Goal: Task Accomplishment & Management: Use online tool/utility

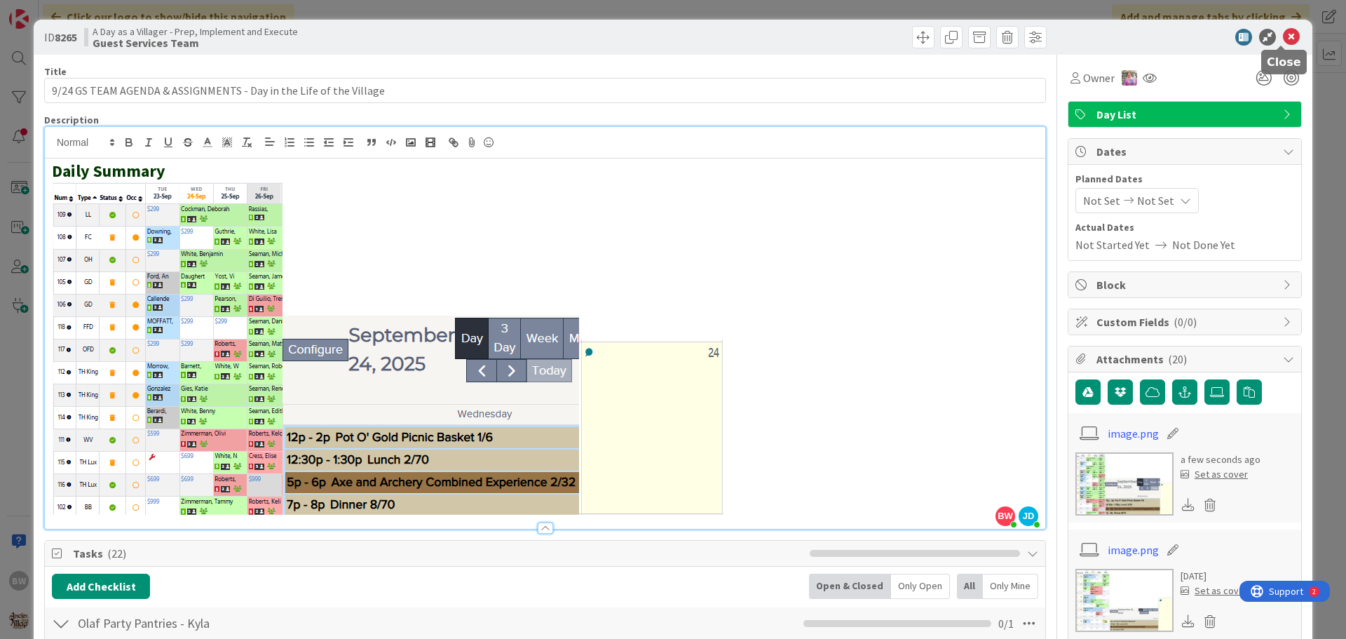
click at [1283, 36] on icon at bounding box center [1291, 37] width 17 height 17
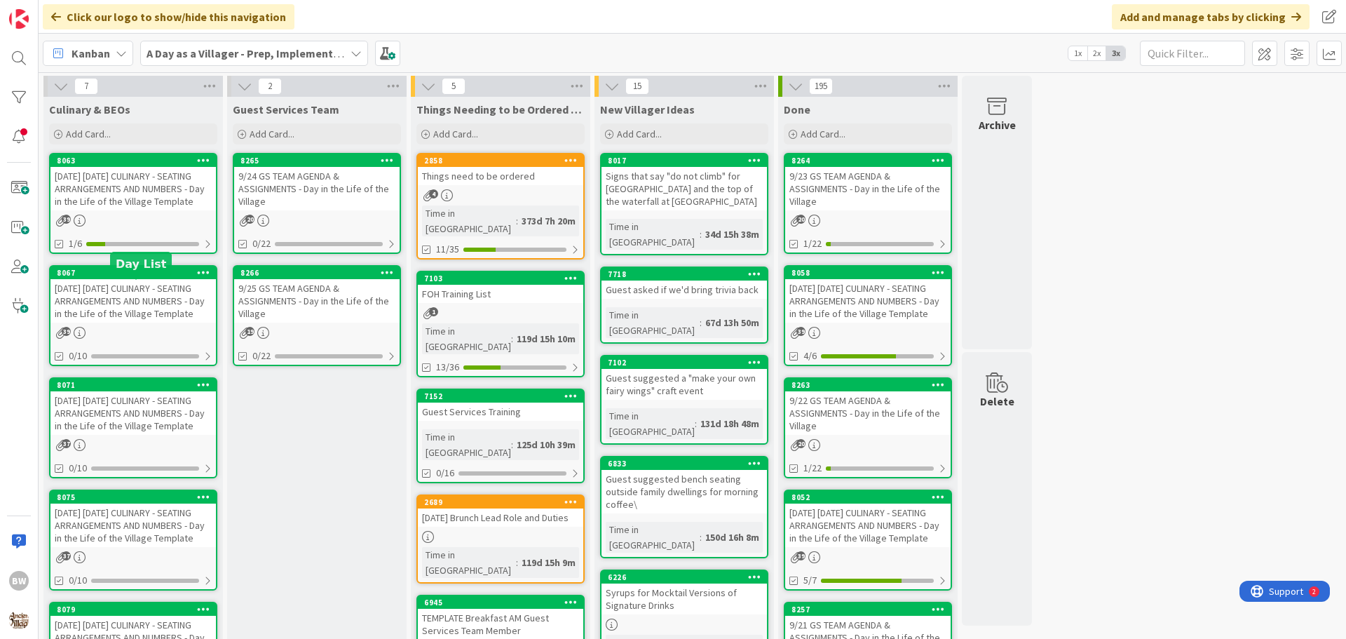
click at [123, 279] on div "8067" at bounding box center [132, 272] width 165 height 13
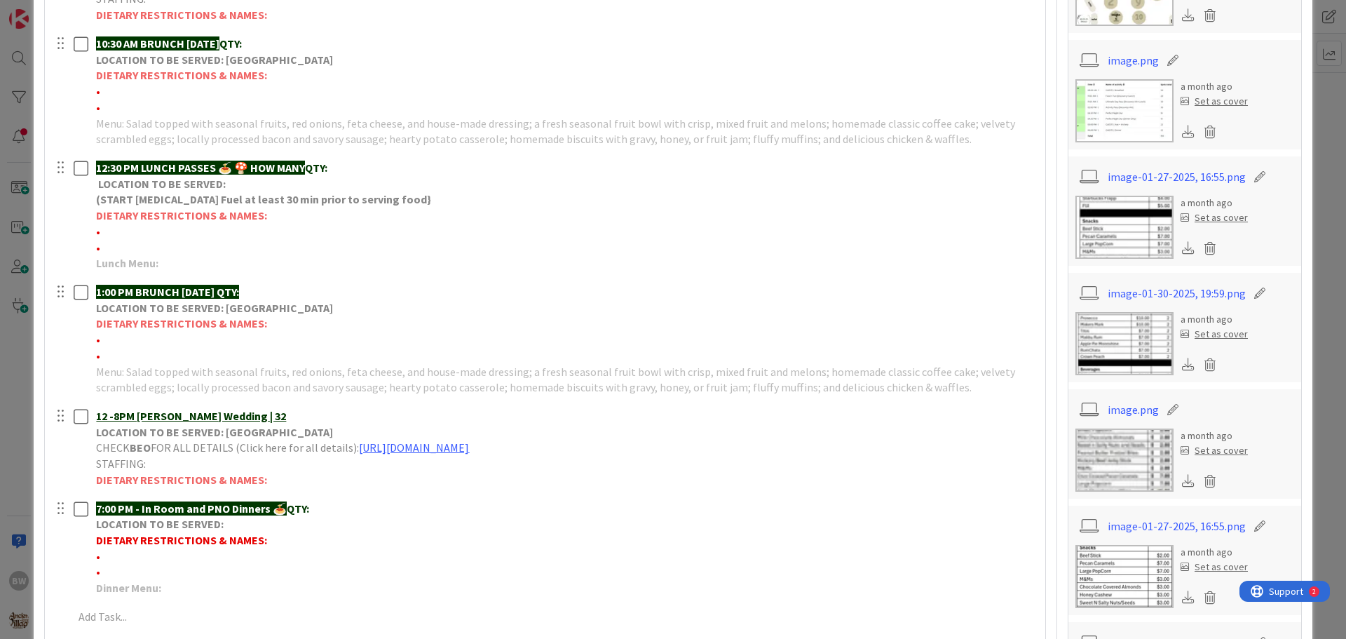
scroll to position [421, 0]
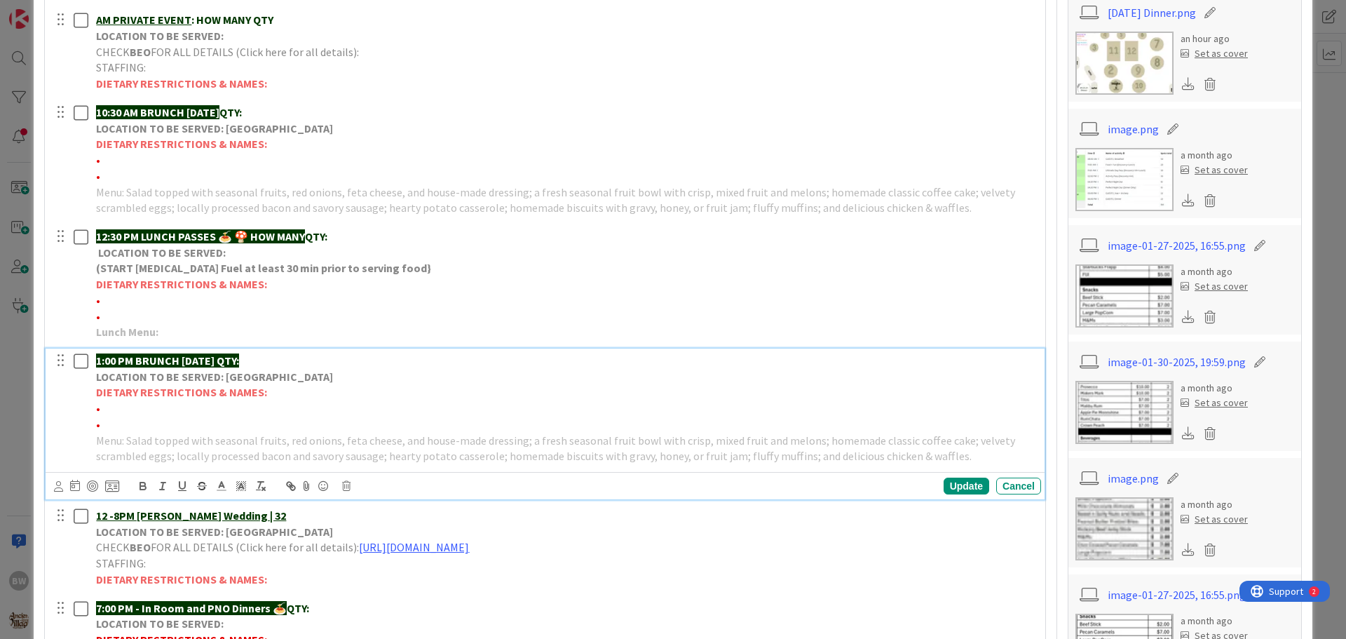
click at [154, 390] on strong "DIETARY RESTRICTIONS & NAMES:" at bounding box center [181, 392] width 171 height 14
click at [350, 485] on icon at bounding box center [346, 486] width 8 height 10
click at [381, 543] on div "Delete" at bounding box center [382, 545] width 52 height 25
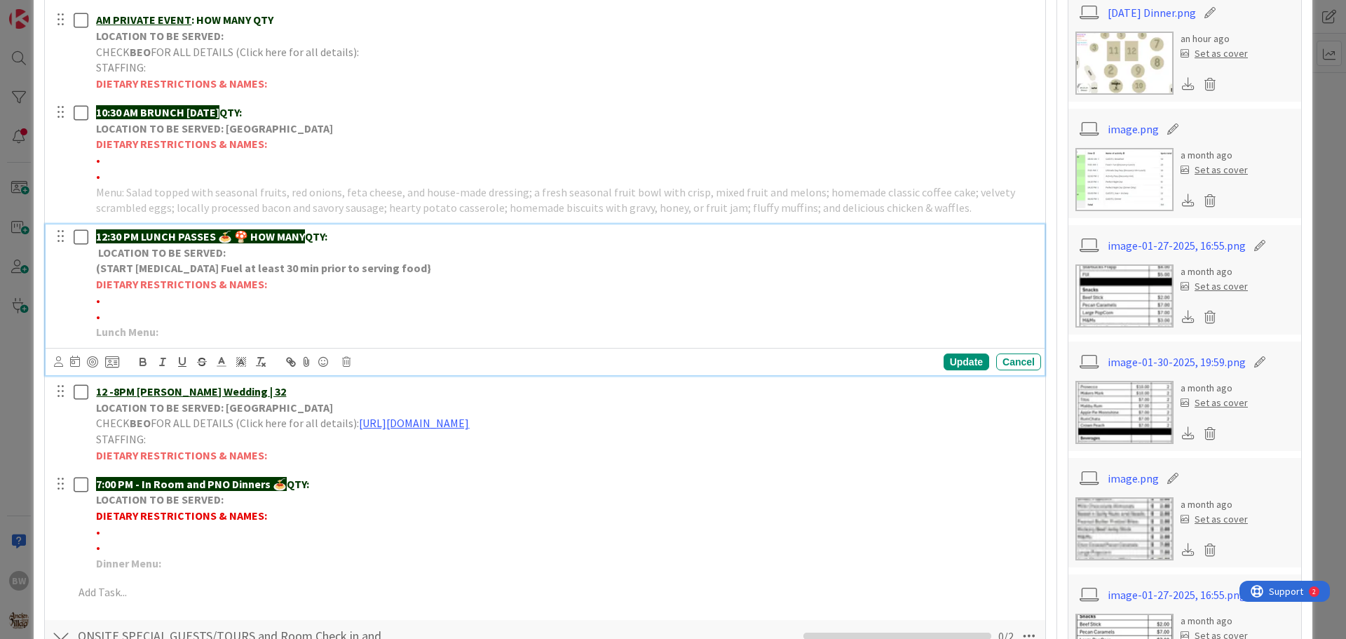
click at [343, 249] on p "LOCATION TO BE SERVED:" at bounding box center [565, 253] width 939 height 16
drag, startPoint x: 256, startPoint y: 237, endPoint x: 313, endPoint y: 229, distance: 58.0
click at [313, 229] on p "12:30 PM LUNCH PASSES 🍝 🍄 HOW MANY QTY:" at bounding box center [565, 237] width 939 height 16
click at [314, 231] on p "12:30 PM LUNCH PASSES 🍝 🍄 QTY:" at bounding box center [565, 237] width 939 height 16
click at [138, 304] on p "•" at bounding box center [565, 300] width 939 height 16
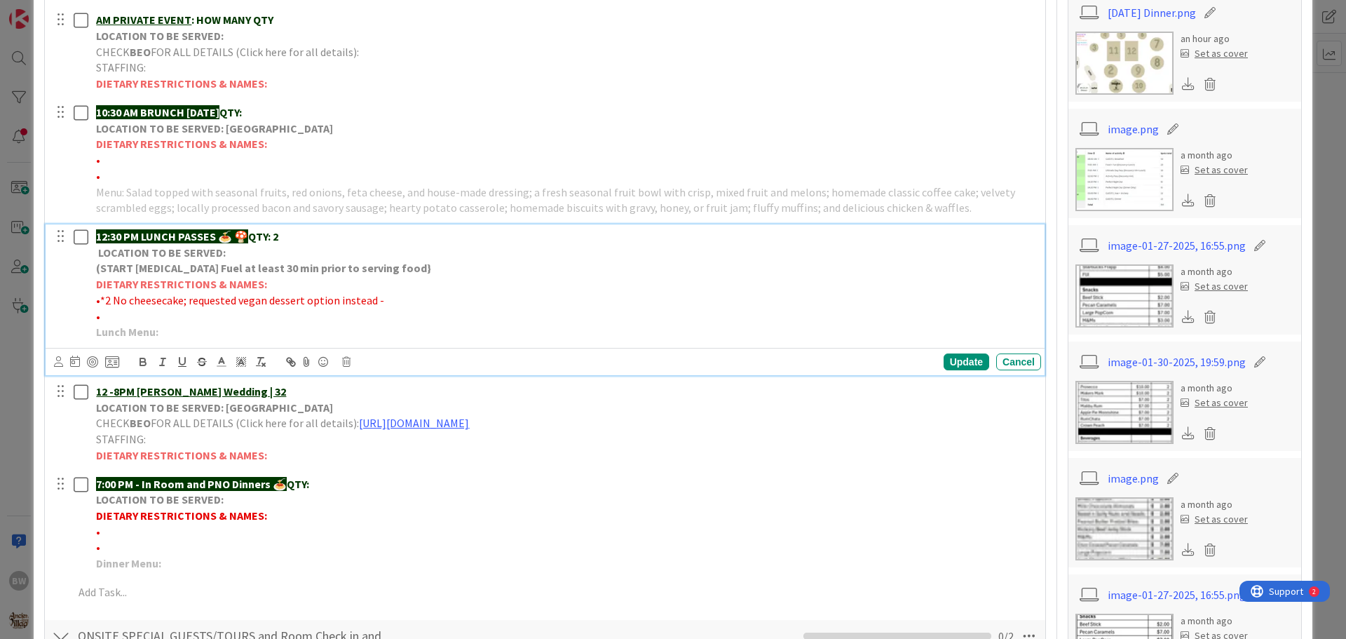
click at [402, 295] on p "•*2 No cheesecake; requested vegan dessert option instead -" at bounding box center [565, 300] width 939 height 16
drag, startPoint x: 374, startPoint y: 298, endPoint x: 102, endPoint y: 299, distance: 272.0
click at [102, 299] on span "•*2 No cheesecake; requested vegan dessert option instead -[PERSON_NAME]" at bounding box center [282, 300] width 372 height 14
click at [142, 359] on icon "button" at bounding box center [143, 361] width 13 height 13
click at [944, 360] on div "Update" at bounding box center [967, 361] width 46 height 17
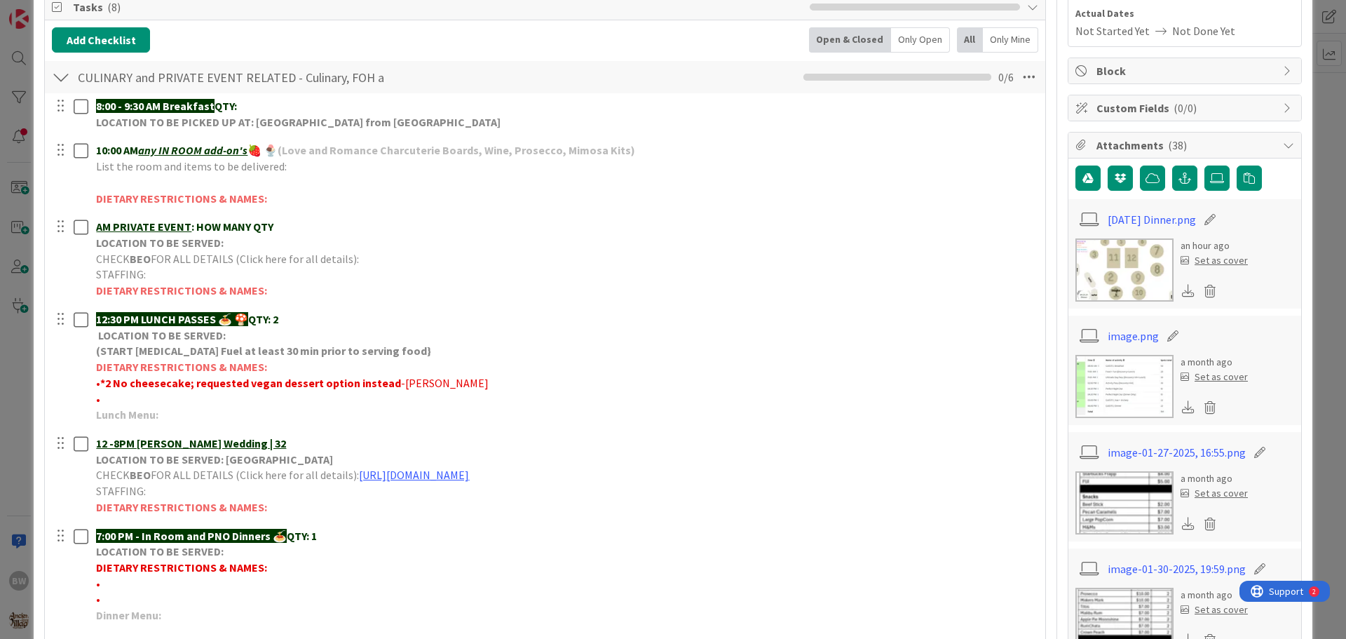
scroll to position [210, 0]
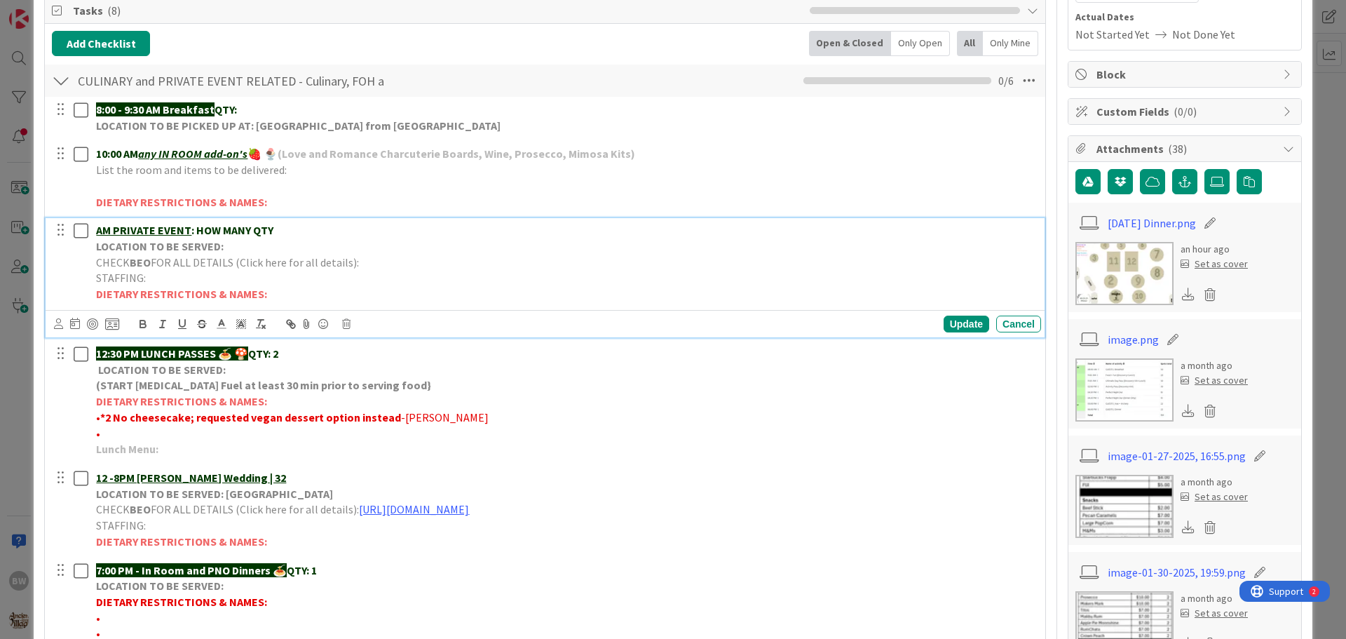
click at [177, 245] on strong "LOCATION TO BE SERVED:" at bounding box center [160, 246] width 128 height 14
click at [345, 325] on icon at bounding box center [346, 324] width 8 height 10
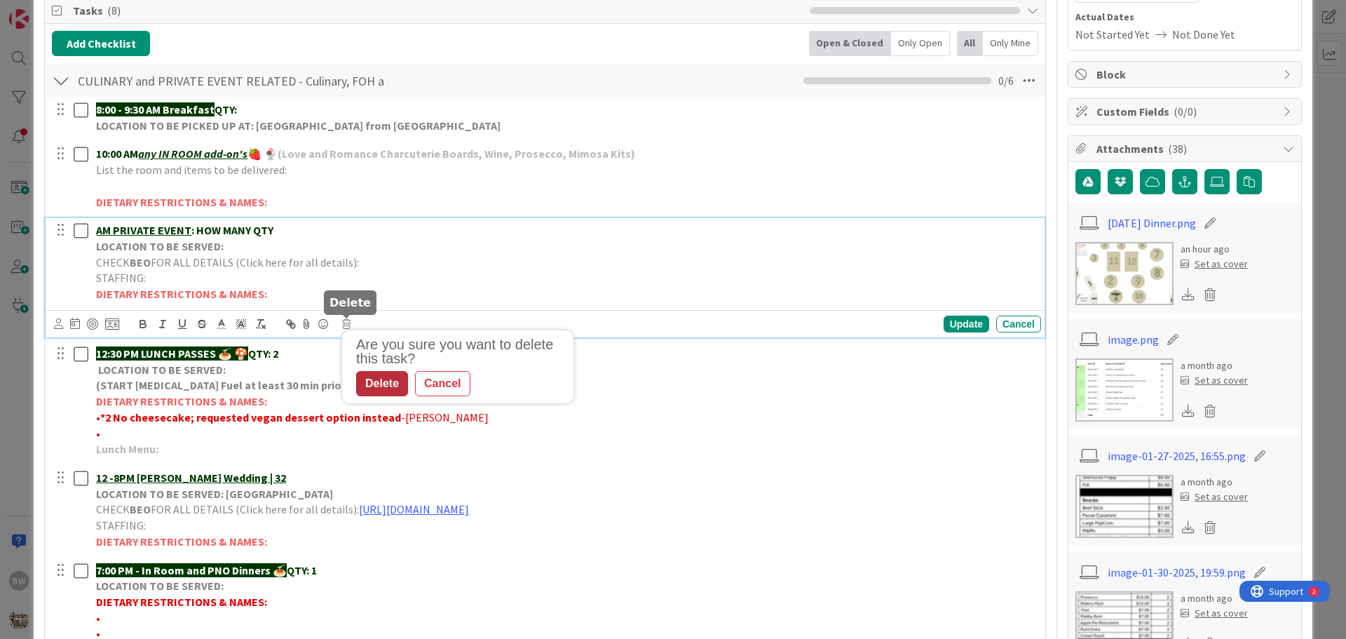
click at [394, 386] on div "Delete" at bounding box center [382, 383] width 52 height 25
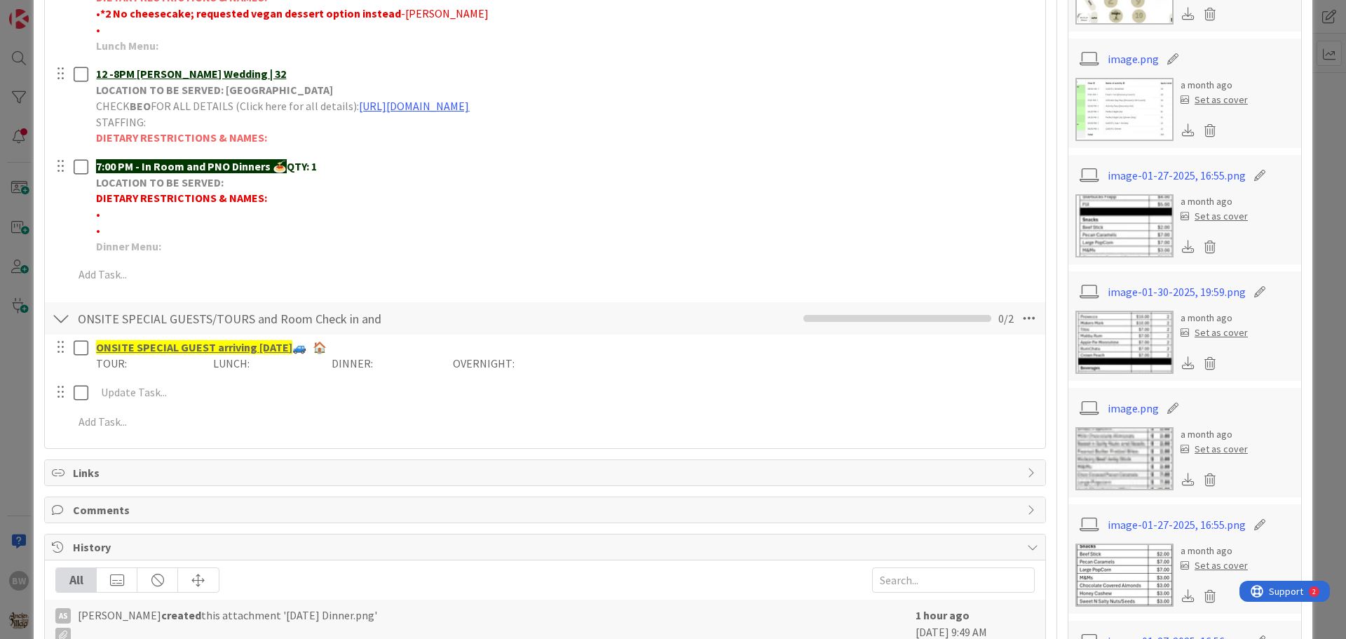
scroll to position [140, 0]
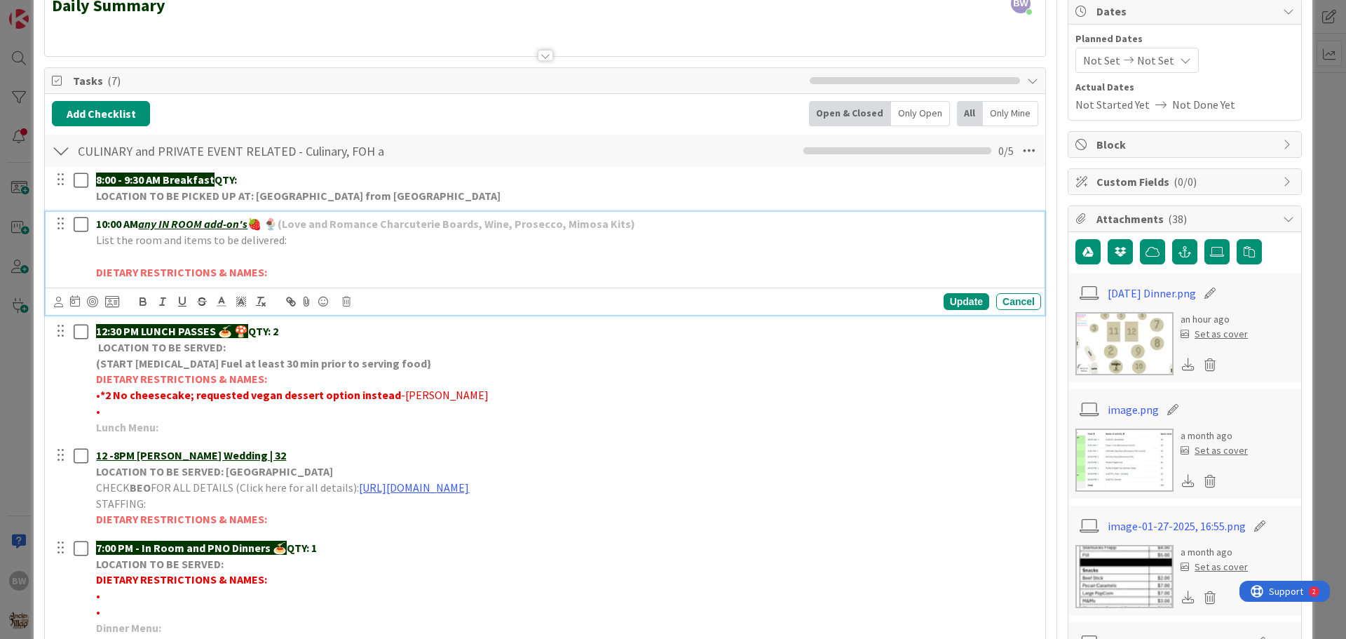
click at [305, 243] on p "List the room and items to be delivered:" at bounding box center [565, 240] width 939 height 16
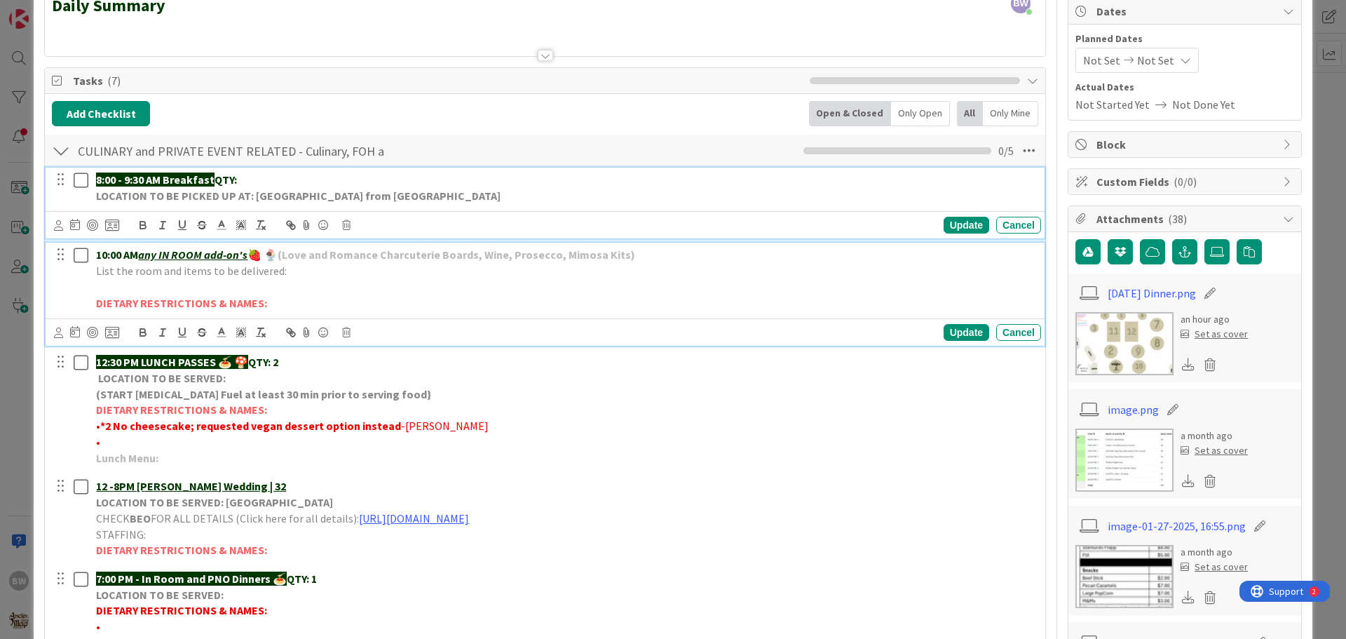
scroll to position [171, 0]
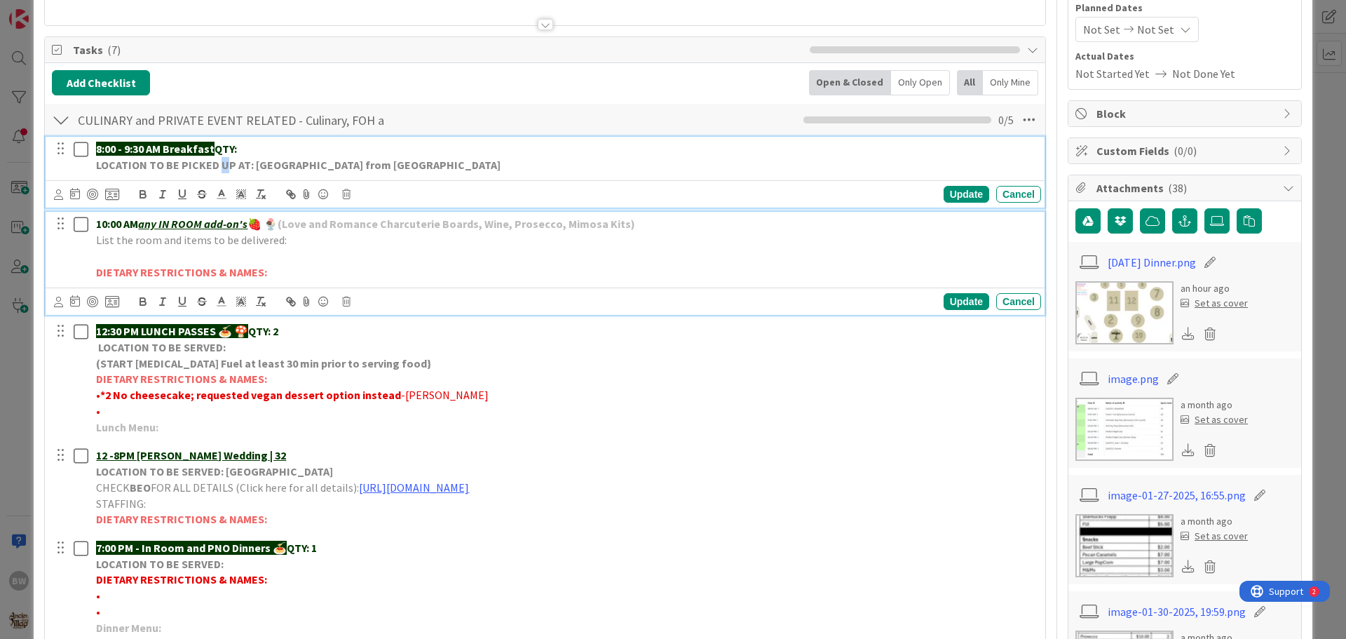
click at [224, 179] on div "8:00 - 9:30 AM Breakfast QTY: LOCATION TO BE PICKED UP AT: WILLOWS LANDING FRID…" at bounding box center [545, 172] width 999 height 71
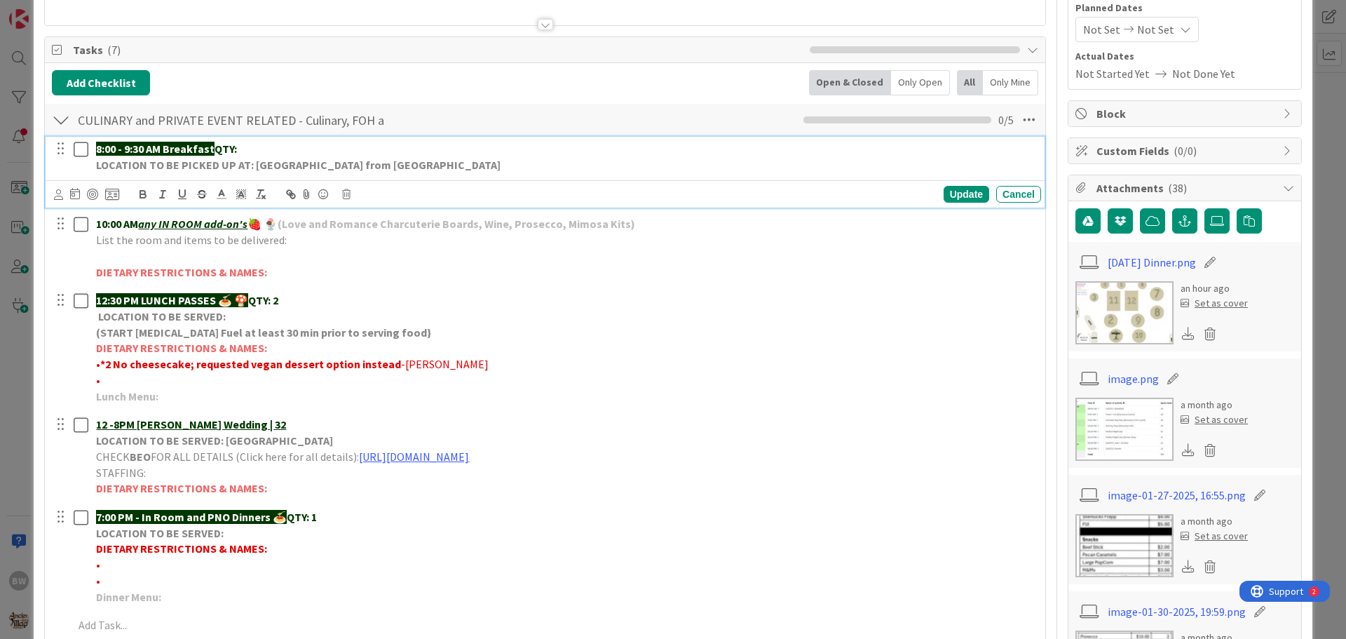
click at [232, 152] on strong "QTY:" at bounding box center [226, 149] width 22 height 14
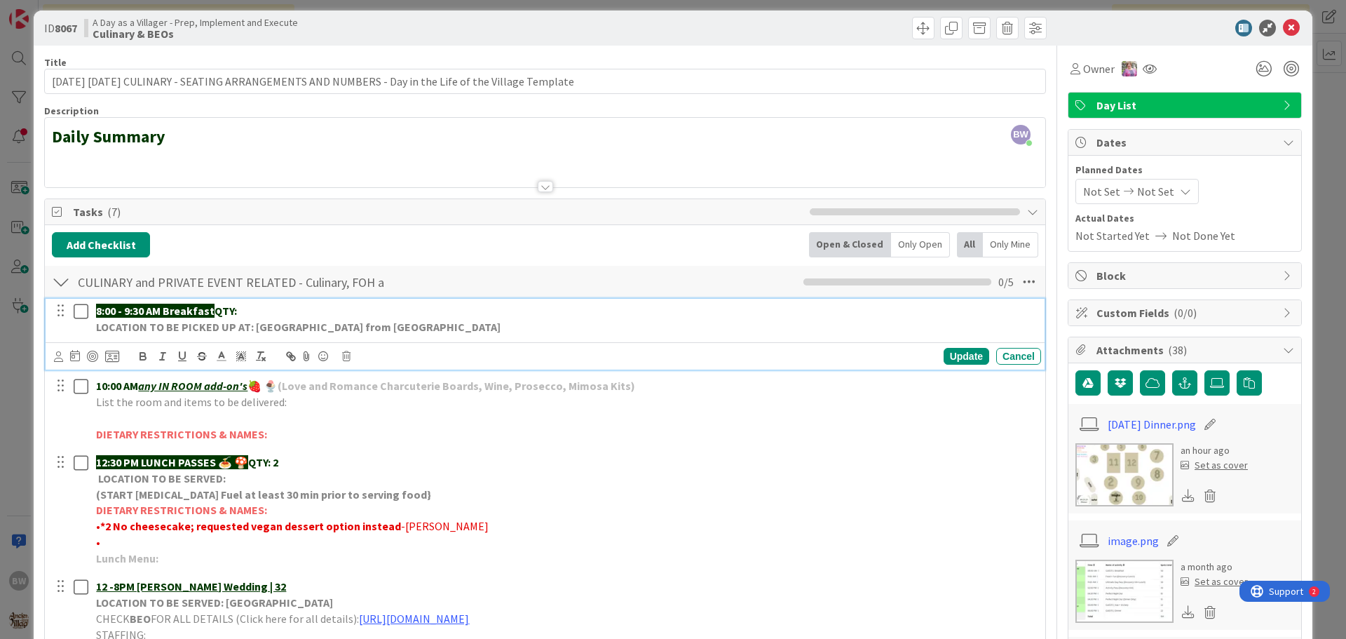
scroll to position [0, 0]
